Goal: Check status: Check status

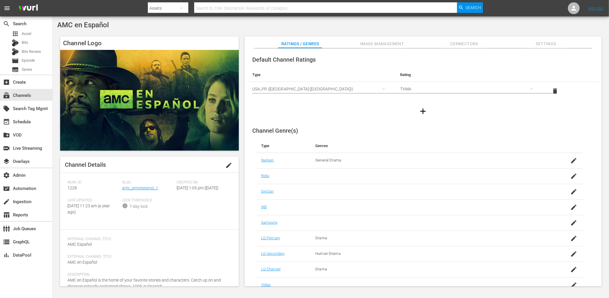
click at [404, 31] on div "AMC en Español Channel Logo Channel Details edit [PERSON_NAME] ID: 1228 Slug: a…" at bounding box center [331, 155] width 556 height 278
click at [140, 190] on link "amc_amcespanol_1" at bounding box center [140, 187] width 36 height 5
click at [145, 188] on link "amc_amcespanol_1" at bounding box center [140, 187] width 36 height 5
